Goal: Find specific page/section: Find specific page/section

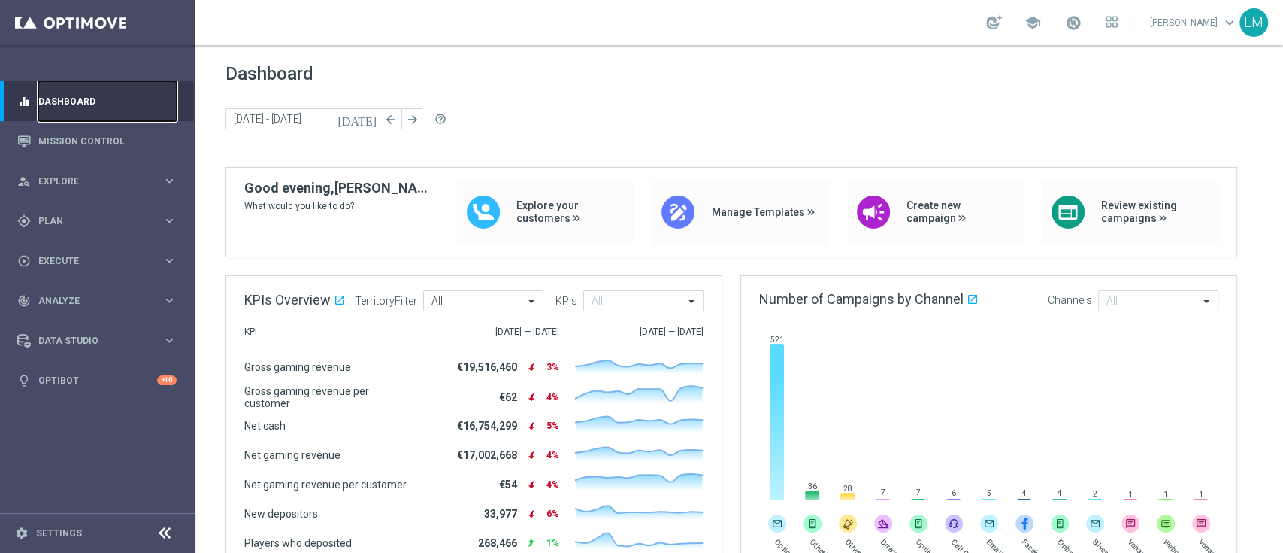
click at [74, 120] on link "Dashboard" at bounding box center [107, 101] width 138 height 40
